Goal: Communication & Community: Participate in discussion

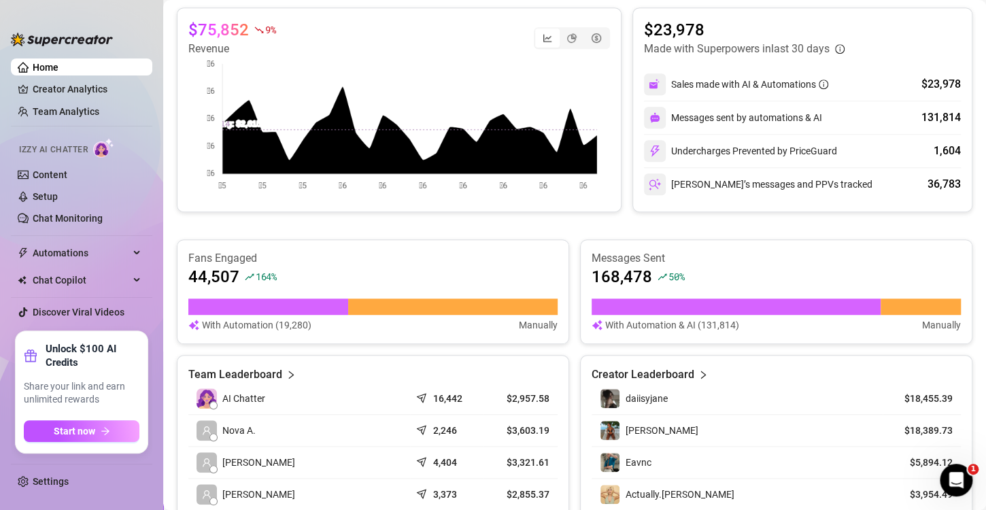
scroll to position [136, 0]
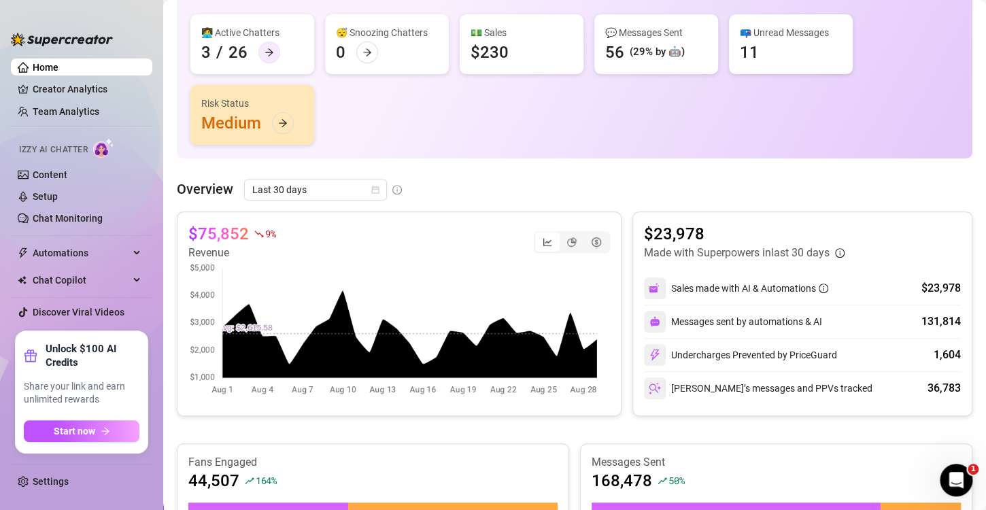
click at [271, 58] on div at bounding box center [269, 52] width 22 height 22
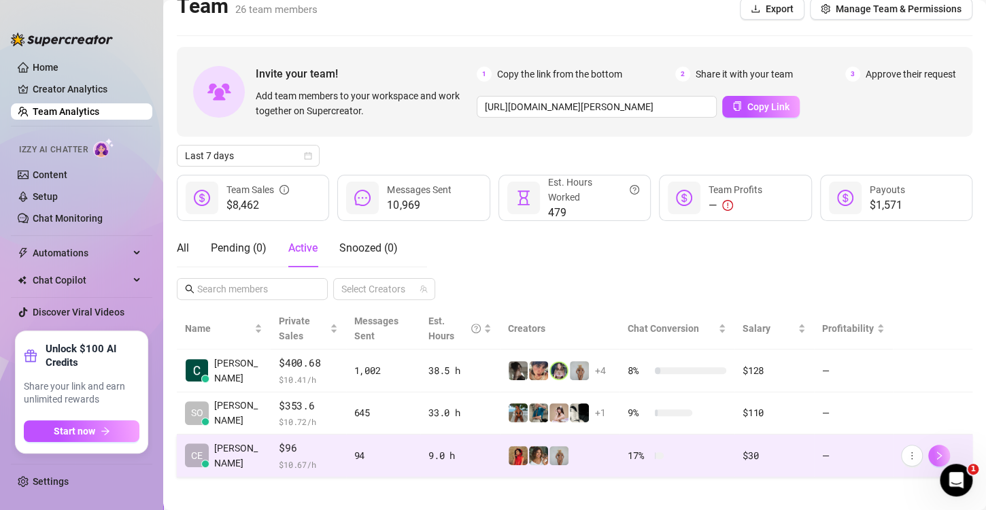
scroll to position [22, 0]
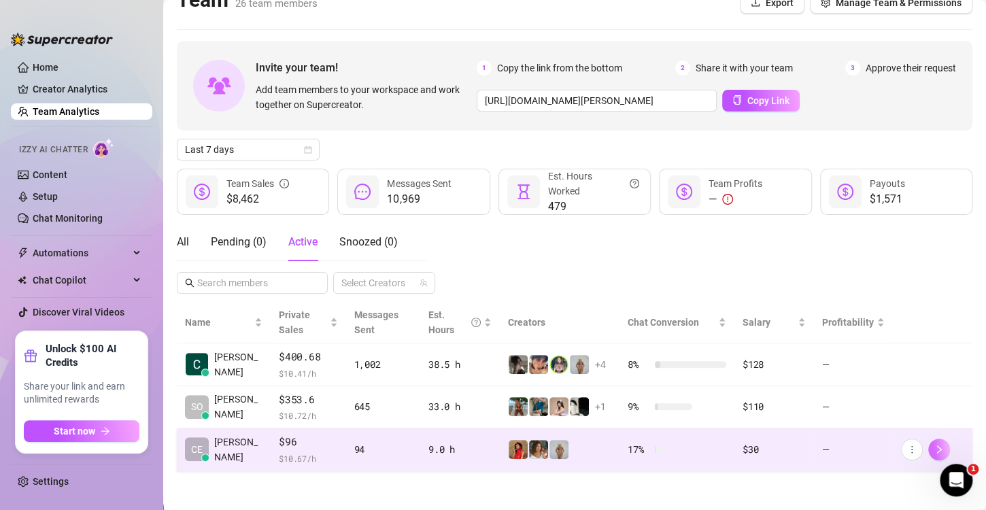
click at [935, 450] on icon "right" at bounding box center [940, 450] width 10 height 10
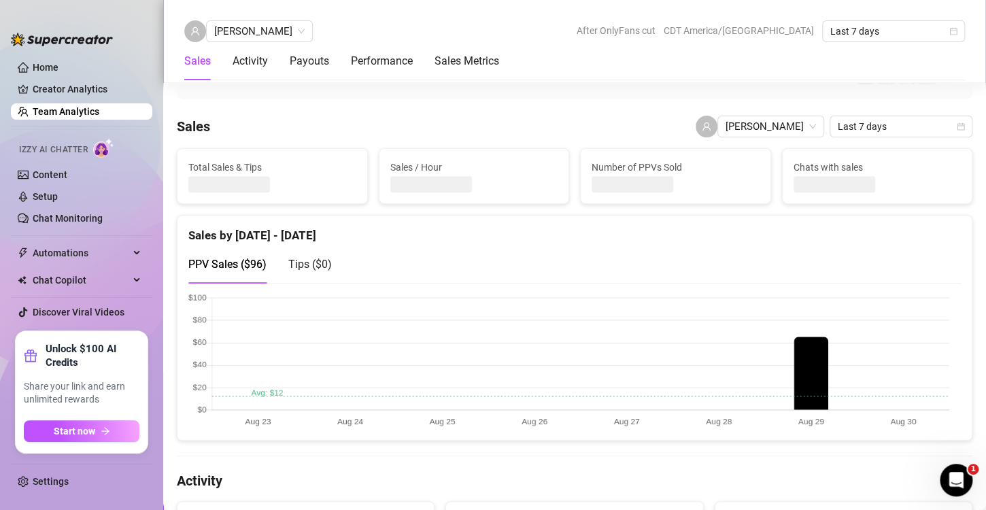
scroll to position [209, 0]
